Goal: Task Accomplishment & Management: Use online tool/utility

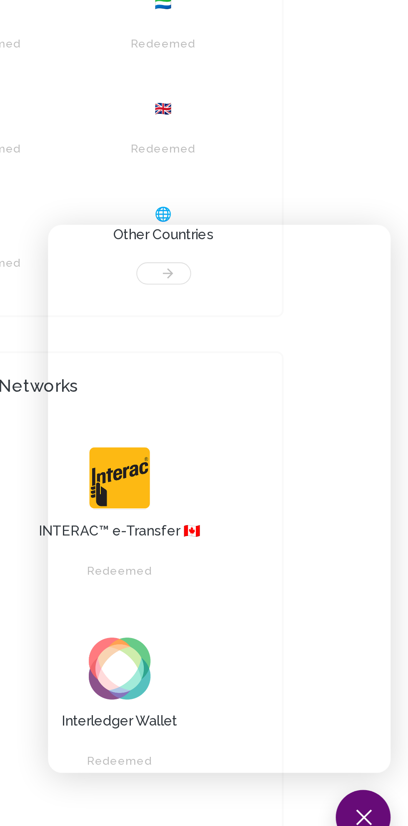
scroll to position [323, 0]
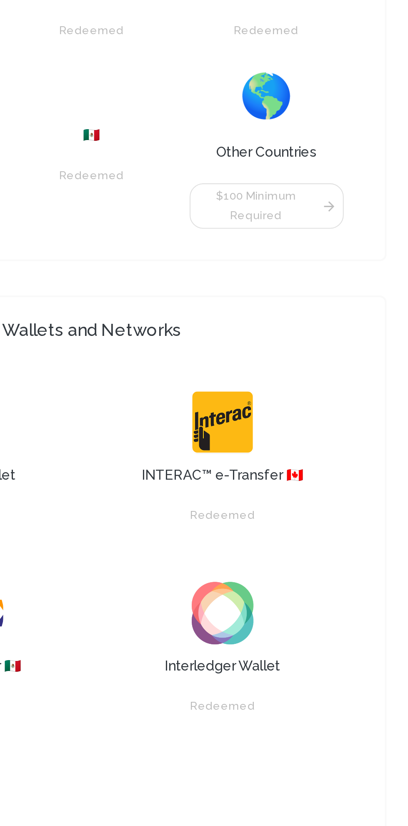
scroll to position [513, 0]
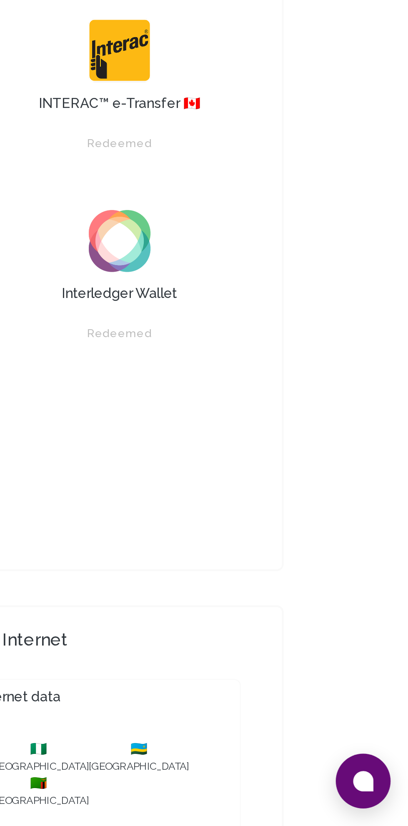
click at [389, 778] on icon at bounding box center [386, 804] width 10 height 10
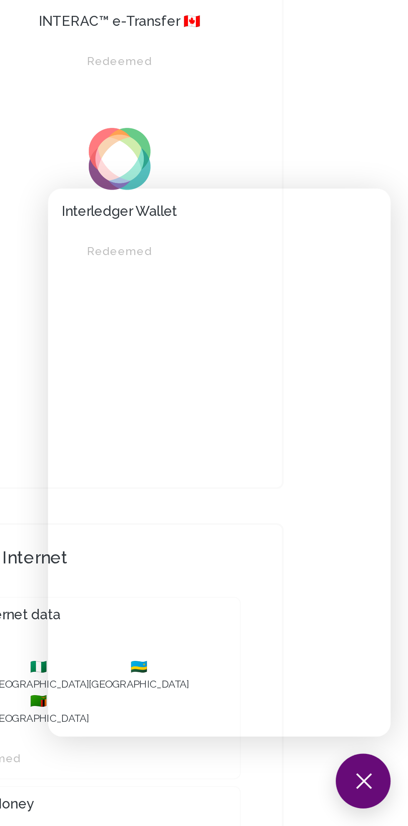
scroll to position [554, 0]
